Goal: Task Accomplishment & Management: Complete application form

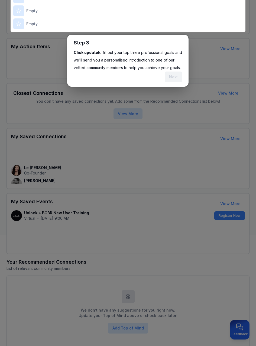
scroll to position [114, 0]
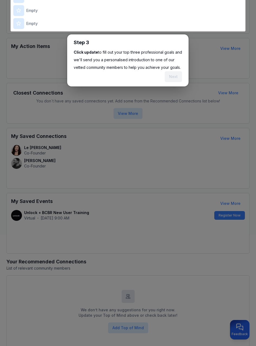
click at [170, 61] on p "Click update to fill out your top three professional goals and we'll send you a…" at bounding box center [128, 60] width 108 height 23
click at [177, 77] on div "Next" at bounding box center [173, 76] width 17 height 11
click at [202, 65] on div at bounding box center [128, 172] width 256 height 573
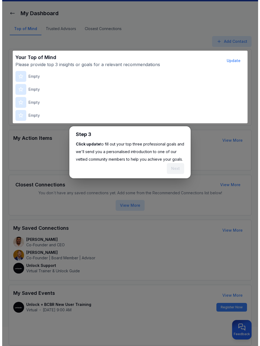
scroll to position [22, 0]
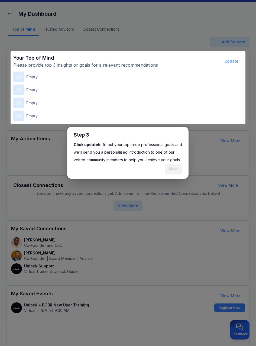
click at [168, 79] on div at bounding box center [128, 264] width 256 height 573
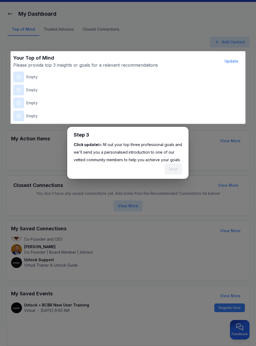
click at [83, 78] on div "Empty" at bounding box center [128, 77] width 230 height 11
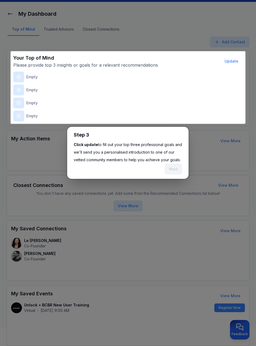
click at [36, 76] on p "Empty" at bounding box center [31, 76] width 11 height 5
click at [32, 79] on p "Empty" at bounding box center [31, 76] width 11 height 5
click at [32, 94] on div "Empty" at bounding box center [128, 90] width 230 height 11
click at [38, 78] on div "Empty" at bounding box center [128, 77] width 230 height 11
click at [234, 62] on button "Update" at bounding box center [231, 61] width 23 height 11
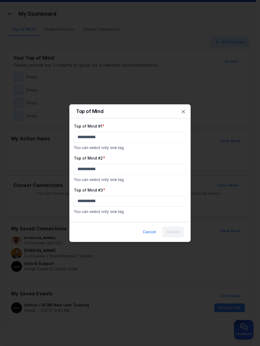
click at [157, 66] on div at bounding box center [130, 173] width 260 height 346
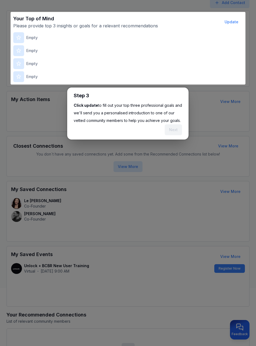
scroll to position [0, 0]
